Goal: Task Accomplishment & Management: Manage account settings

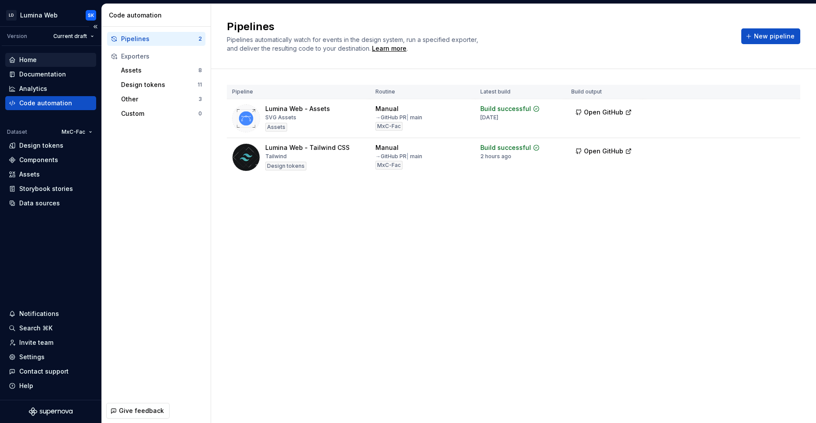
click at [59, 56] on div "Home" at bounding box center [51, 60] width 84 height 9
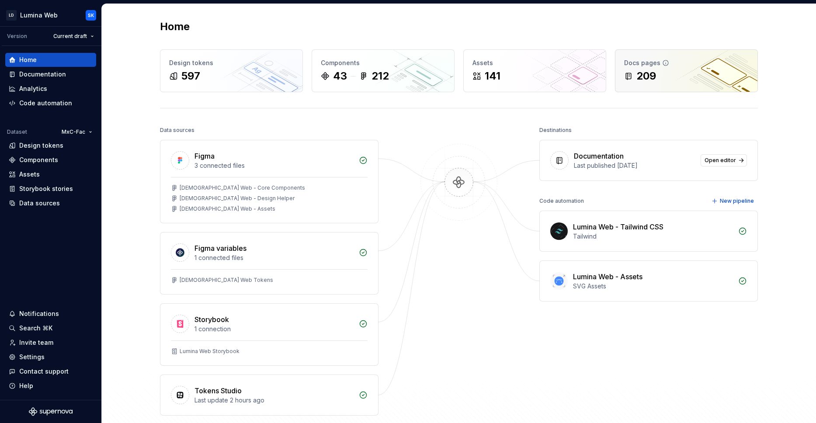
click at [701, 87] on div "Docs pages 209" at bounding box center [686, 71] width 142 height 42
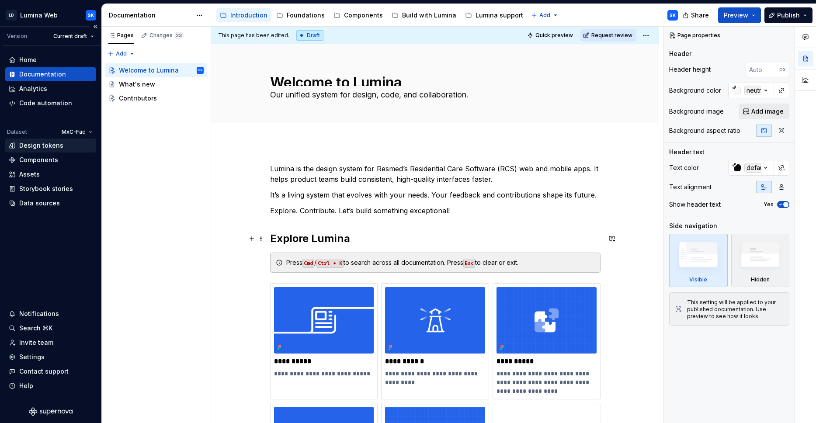
type textarea "*"
click at [51, 360] on div "Settings" at bounding box center [51, 357] width 84 height 9
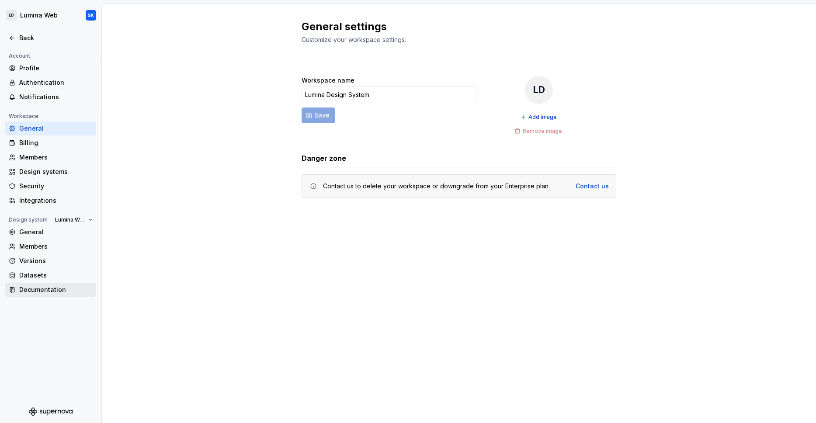
click at [71, 283] on div "Documentation" at bounding box center [50, 290] width 91 height 14
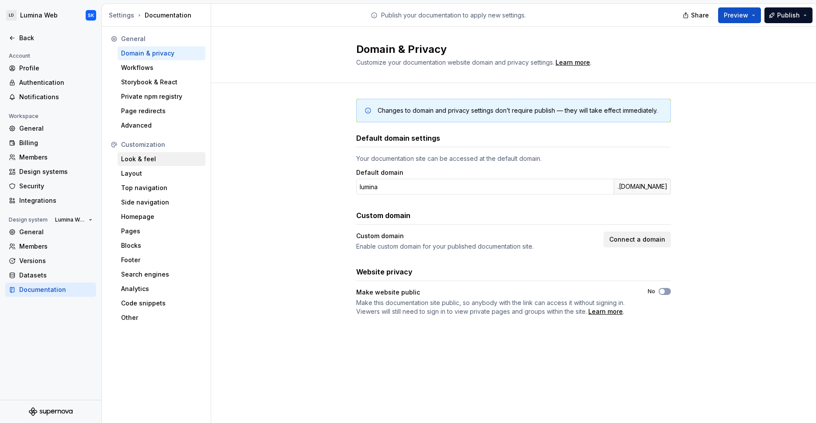
click at [160, 160] on div "Look & feel" at bounding box center [161, 159] width 81 height 9
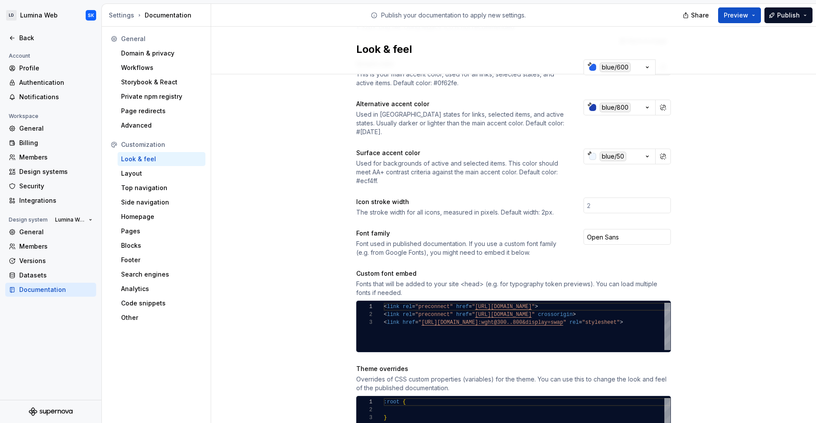
scroll to position [314, 0]
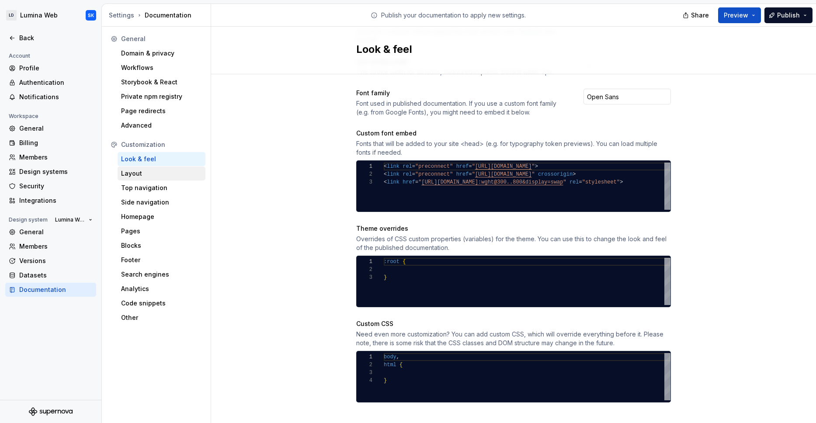
click at [172, 170] on div "Layout" at bounding box center [161, 173] width 81 height 9
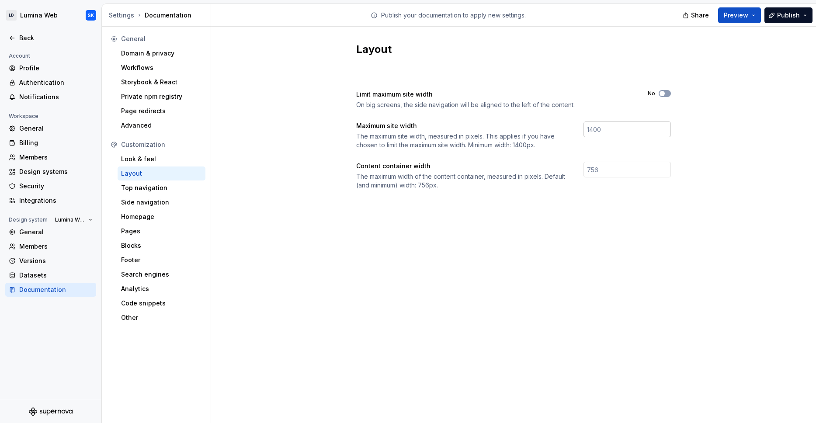
click at [612, 133] on input "number" at bounding box center [626, 129] width 87 height 16
click at [726, 152] on div "Limit maximum site width On big screens, the side navigation will be aligned to…" at bounding box center [513, 148] width 605 height 149
click at [597, 169] on input "number" at bounding box center [626, 170] width 87 height 16
click at [497, 237] on div "Layout Limit maximum site width On big screens, the side navigation will be ali…" at bounding box center [513, 225] width 605 height 396
click at [622, 167] on input "number" at bounding box center [626, 170] width 87 height 16
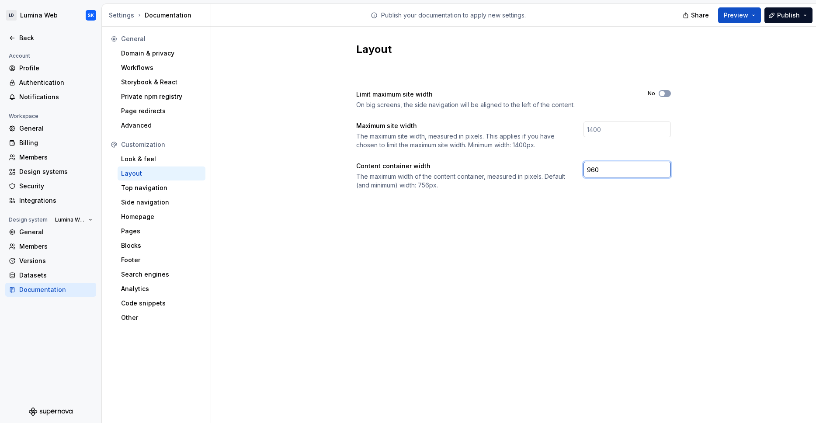
type input "960"
click at [729, 172] on div "Limit maximum site width On big screens, the side navigation will be aligned to…" at bounding box center [513, 148] width 605 height 149
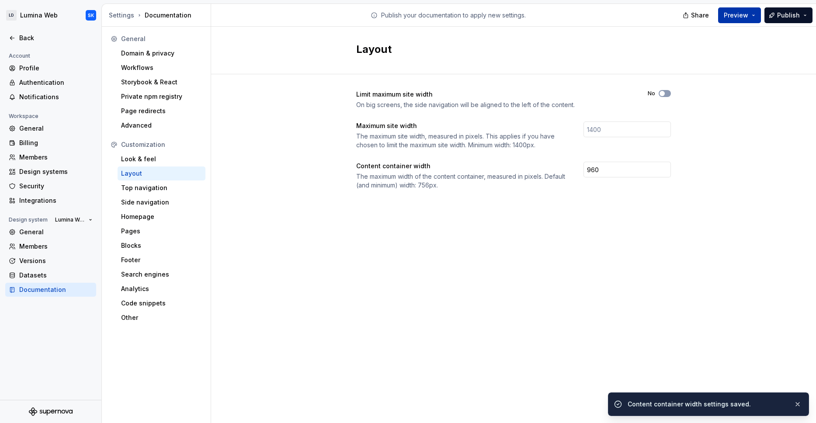
click at [756, 15] on button "Preview" at bounding box center [739, 15] width 43 height 16
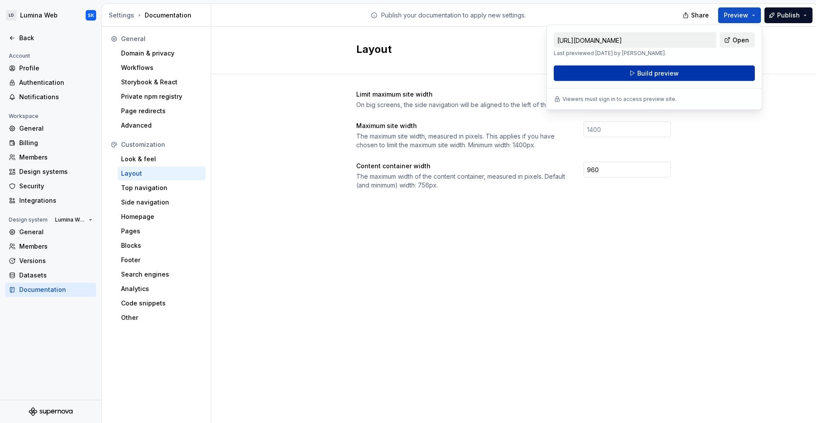
click at [726, 76] on button "Build preview" at bounding box center [654, 74] width 201 height 16
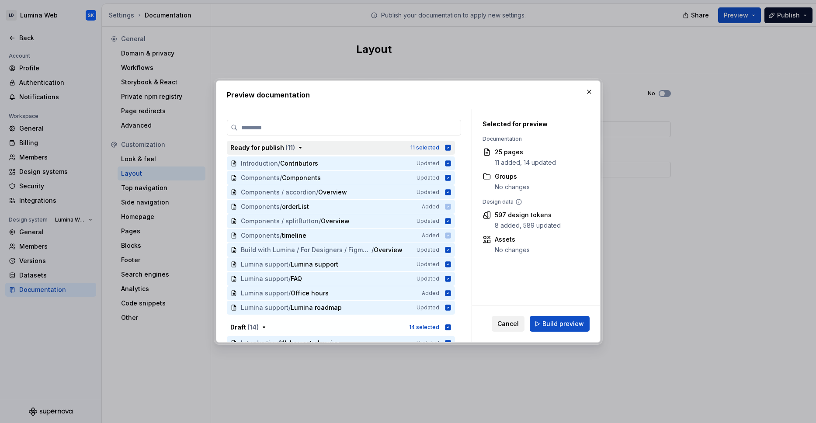
click at [446, 146] on icon "button" at bounding box center [448, 148] width 6 height 6
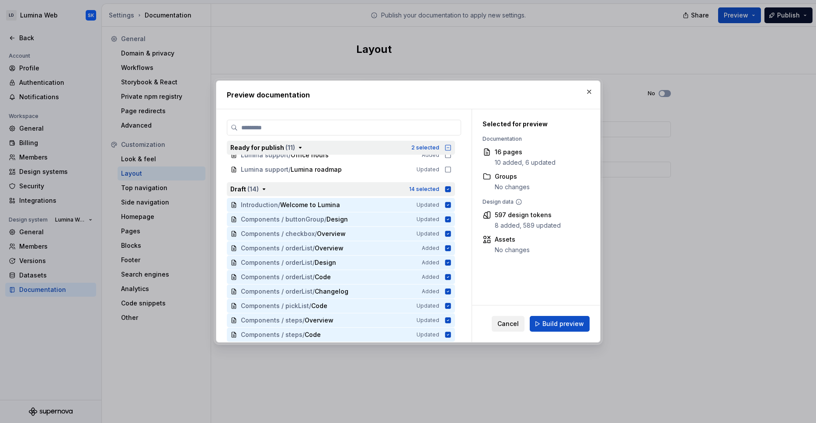
scroll to position [168, 0]
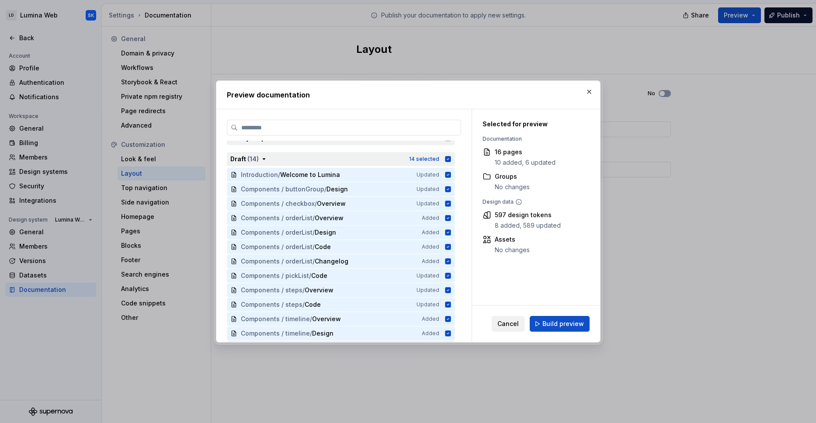
click at [447, 159] on icon "button" at bounding box center [448, 159] width 6 height 6
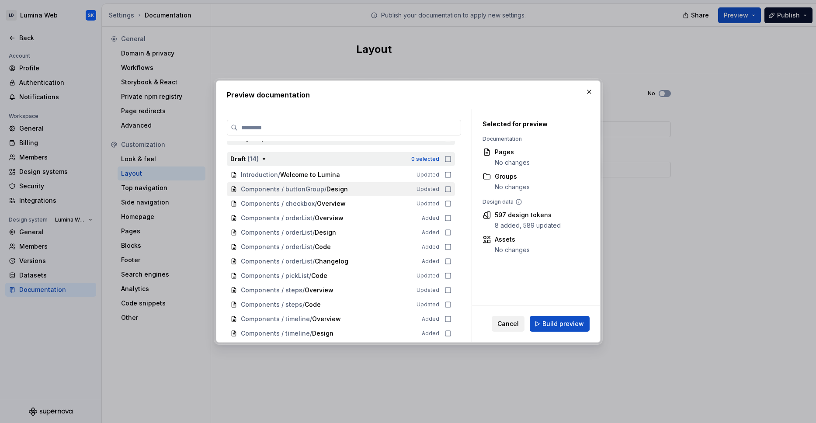
scroll to position [0, 0]
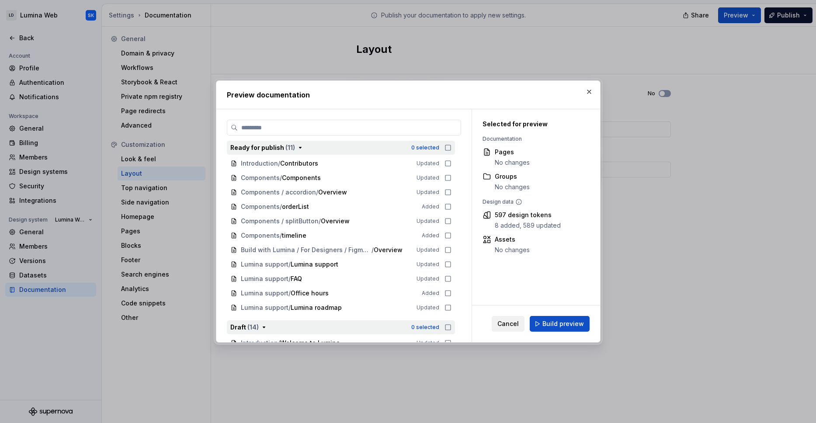
click at [448, 146] on icon "button" at bounding box center [447, 147] width 7 height 7
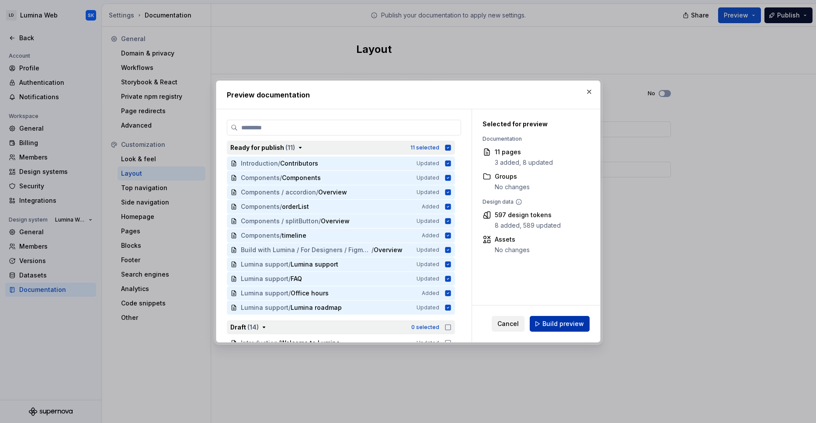
click at [566, 316] on button "Build preview" at bounding box center [560, 324] width 60 height 16
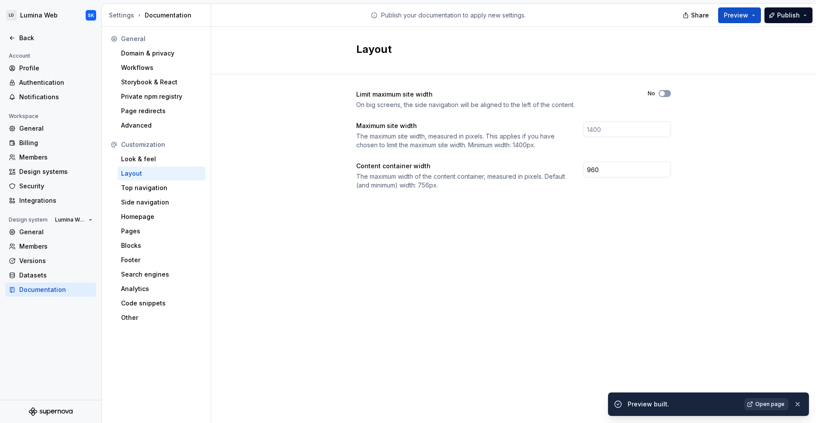
click at [769, 406] on span "Open page" at bounding box center [769, 404] width 29 height 7
